Goal: Contribute content: Add original content to the website for others to see

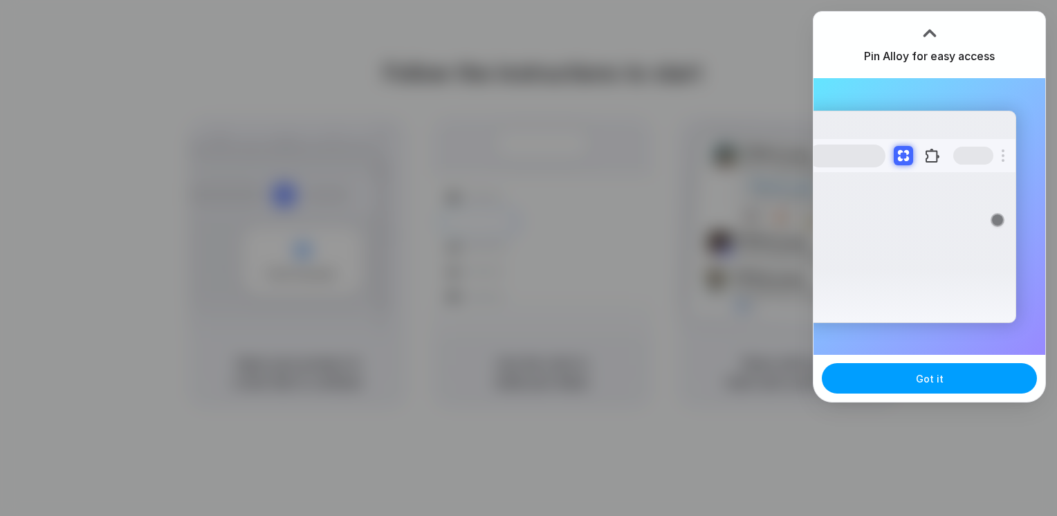
click at [972, 373] on button "Got it" at bounding box center [929, 378] width 215 height 30
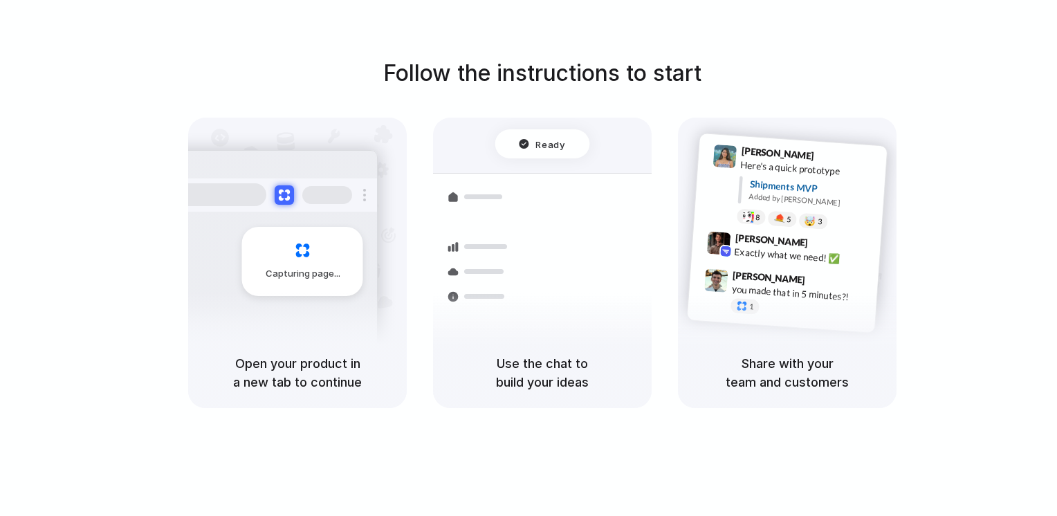
click at [977, 107] on div "Follow the instructions to start Capturing page Open your product in a new tab …" at bounding box center [542, 233] width 1057 height 352
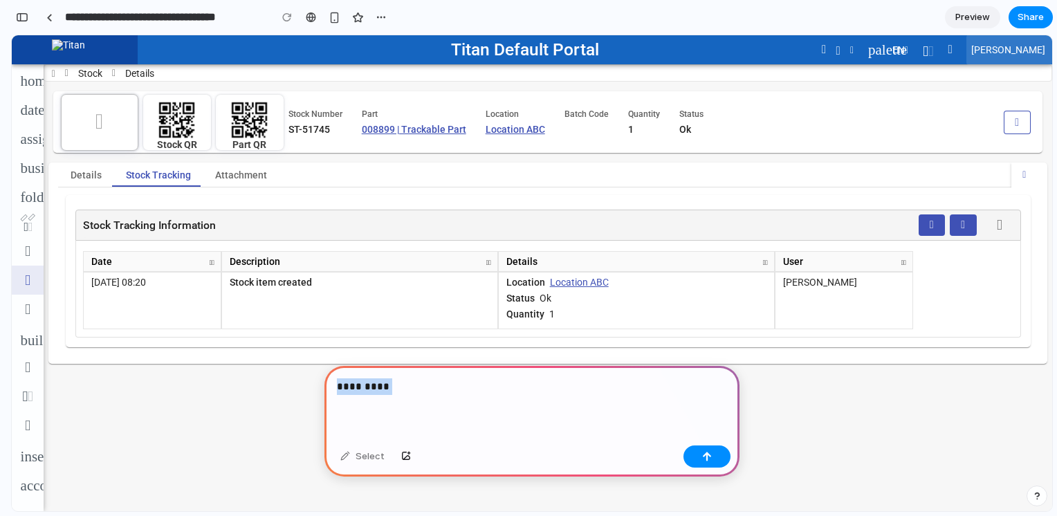
drag, startPoint x: 410, startPoint y: 419, endPoint x: 318, endPoint y: 373, distance: 102.1
click at [403, 379] on p at bounding box center [529, 387] width 385 height 17
drag, startPoint x: 476, startPoint y: 42, endPoint x: 599, endPoint y: 44, distance: 123.2
click at [599, 44] on div "Titan Default Portal palette EN [PERSON_NAME]" at bounding box center [595, 49] width 915 height 29
click at [468, 47] on h2 "Titan Default Portal" at bounding box center [525, 49] width 148 height 20
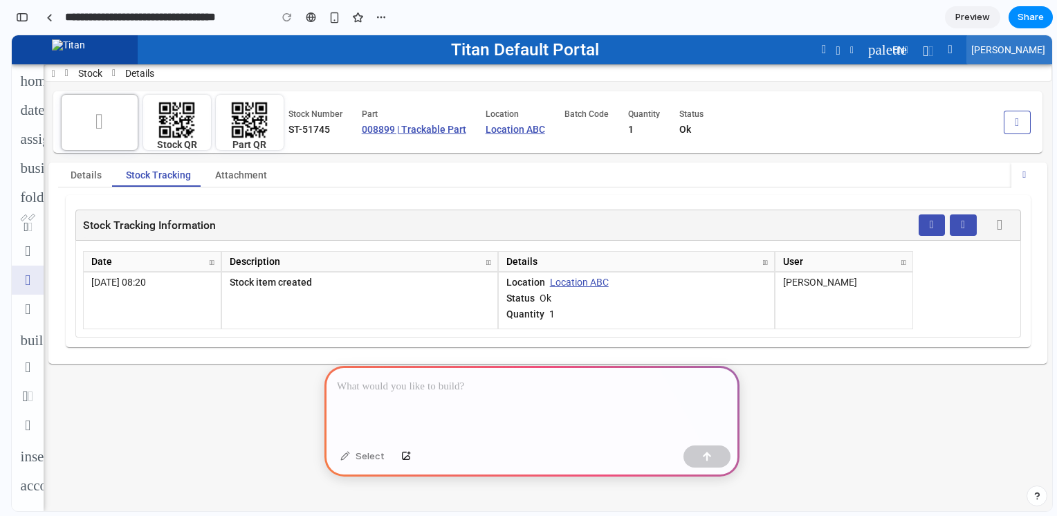
click at [472, 51] on h2 "Titan Default Portal" at bounding box center [525, 49] width 148 height 20
click at [411, 382] on p at bounding box center [529, 387] width 385 height 17
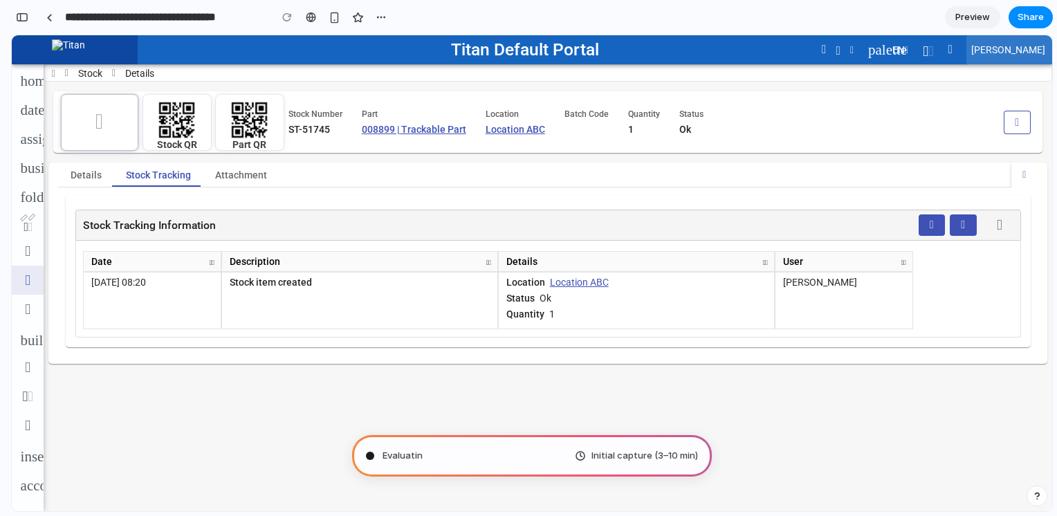
type input "**********"
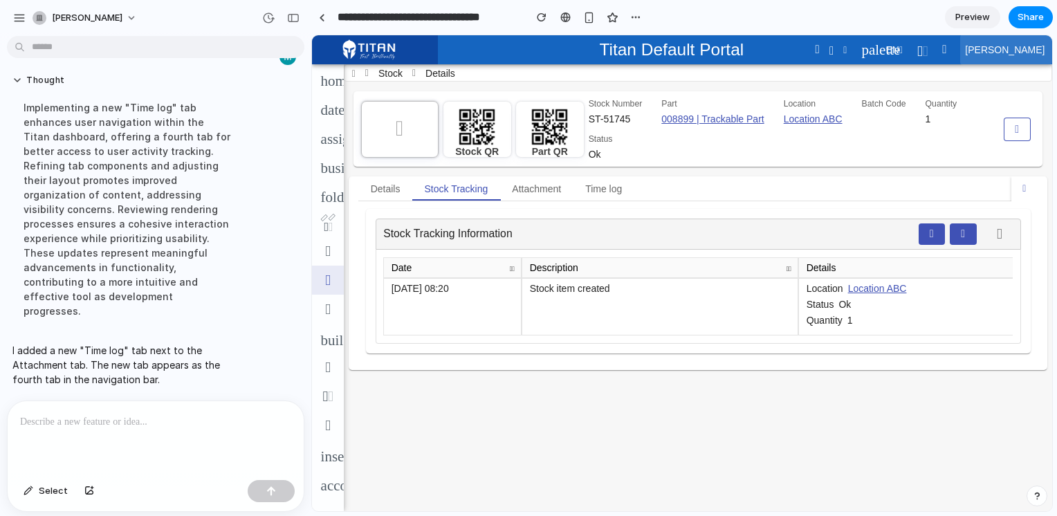
scroll to position [48, 0]
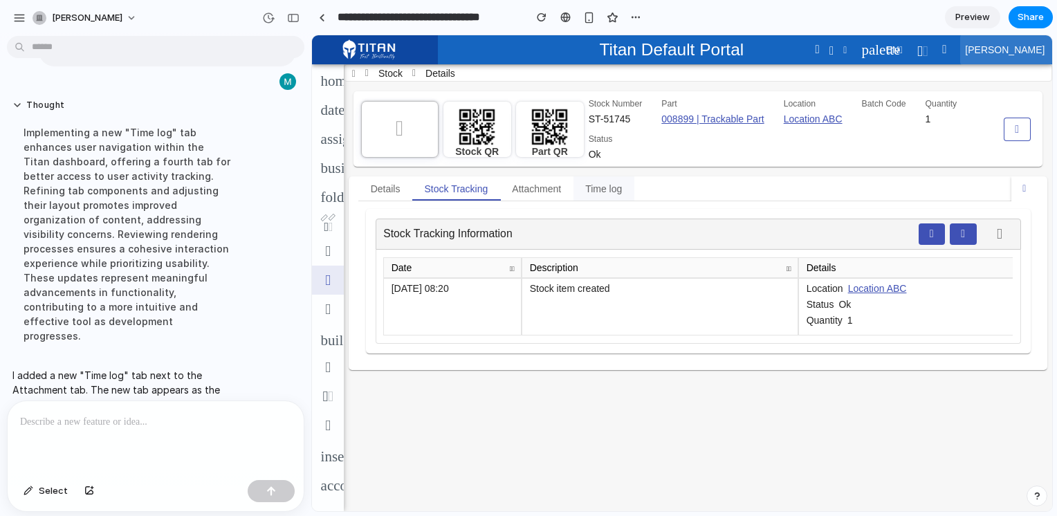
click at [612, 194] on span "Time log" at bounding box center [603, 189] width 37 height 10
click at [602, 194] on span "Time log" at bounding box center [603, 189] width 37 height 10
click at [109, 414] on p at bounding box center [155, 422] width 271 height 17
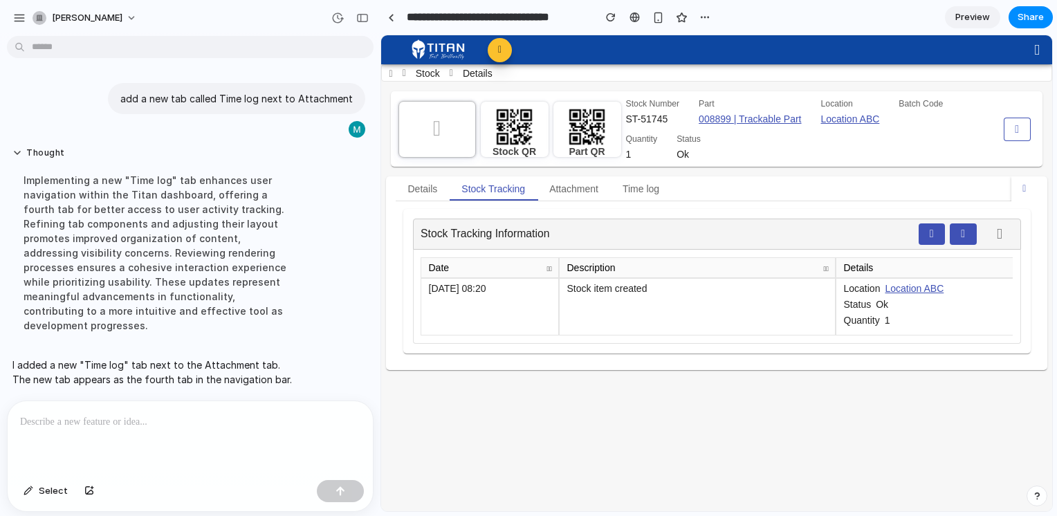
scroll to position [0, 0]
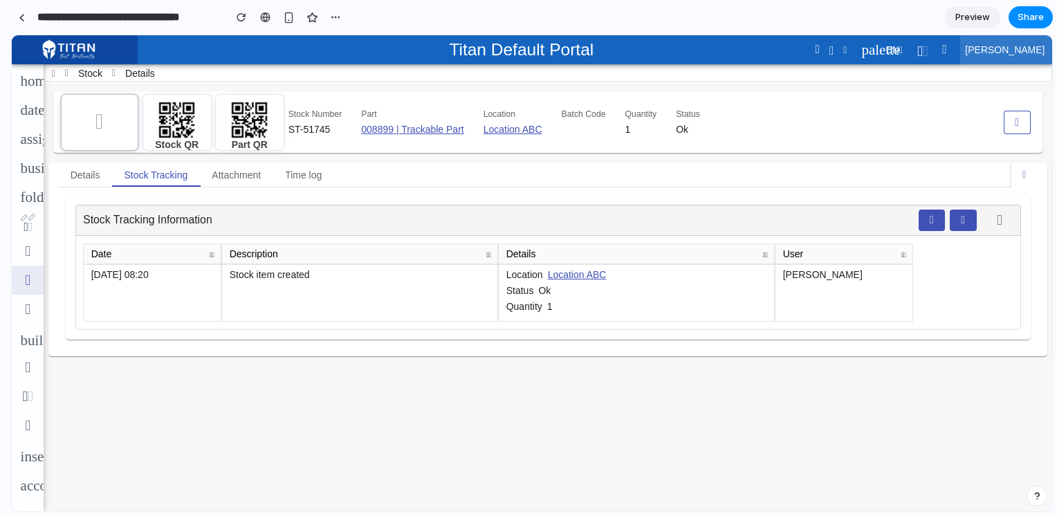
drag, startPoint x: 310, startPoint y: 207, endPoint x: -3, endPoint y: 284, distance: 322.2
click at [0, 284] on html "**********" at bounding box center [528, 258] width 1057 height 516
